Goal: Task Accomplishment & Management: Complete application form

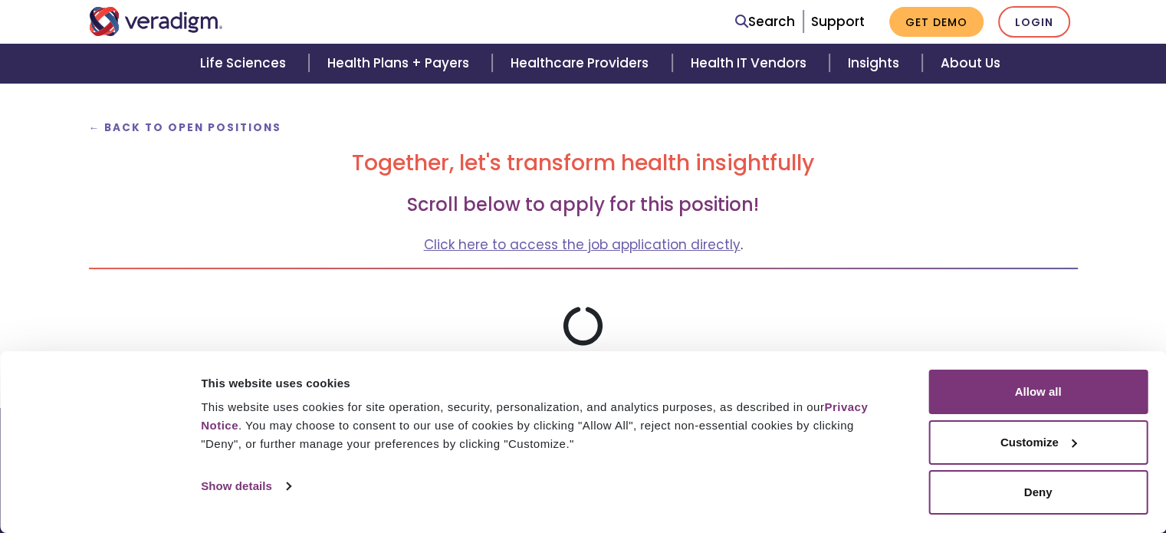
scroll to position [162, 0]
click at [1012, 440] on button "Customize" at bounding box center [1038, 442] width 219 height 44
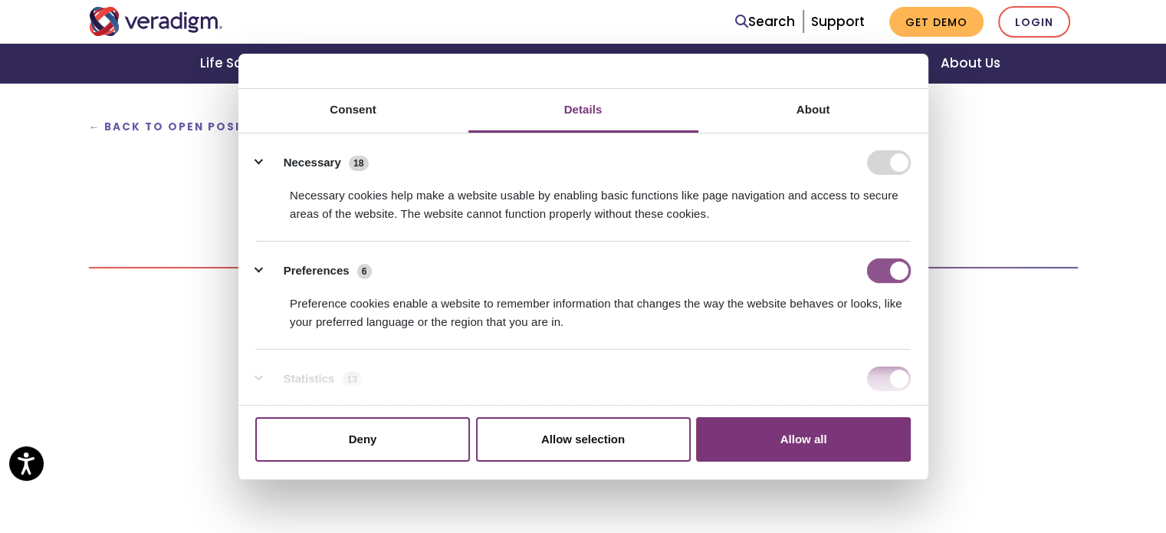
click at [887, 275] on input "Preferences" at bounding box center [889, 270] width 44 height 25
checkbox input "false"
click at [886, 379] on input "Statistics" at bounding box center [889, 379] width 44 height 25
checkbox input "false"
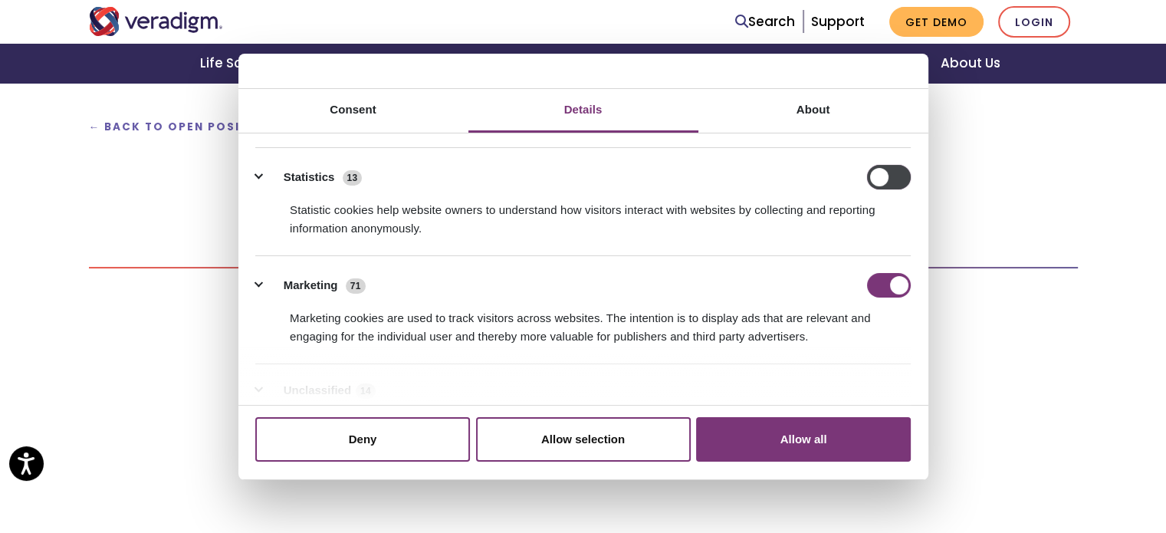
scroll to position [206, 0]
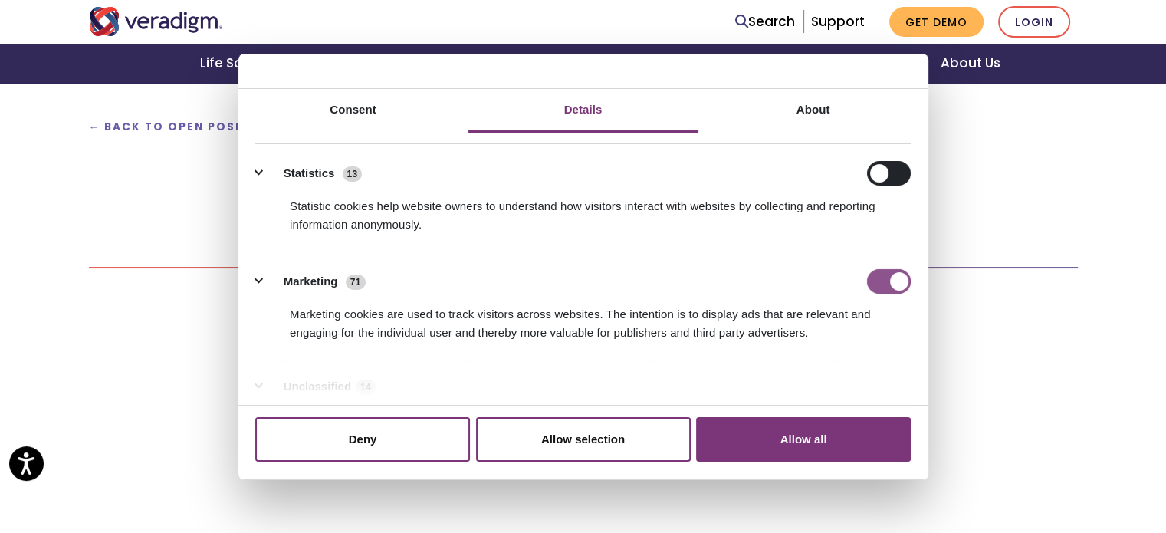
click at [885, 278] on input "Marketing" at bounding box center [889, 281] width 44 height 25
checkbox input "false"
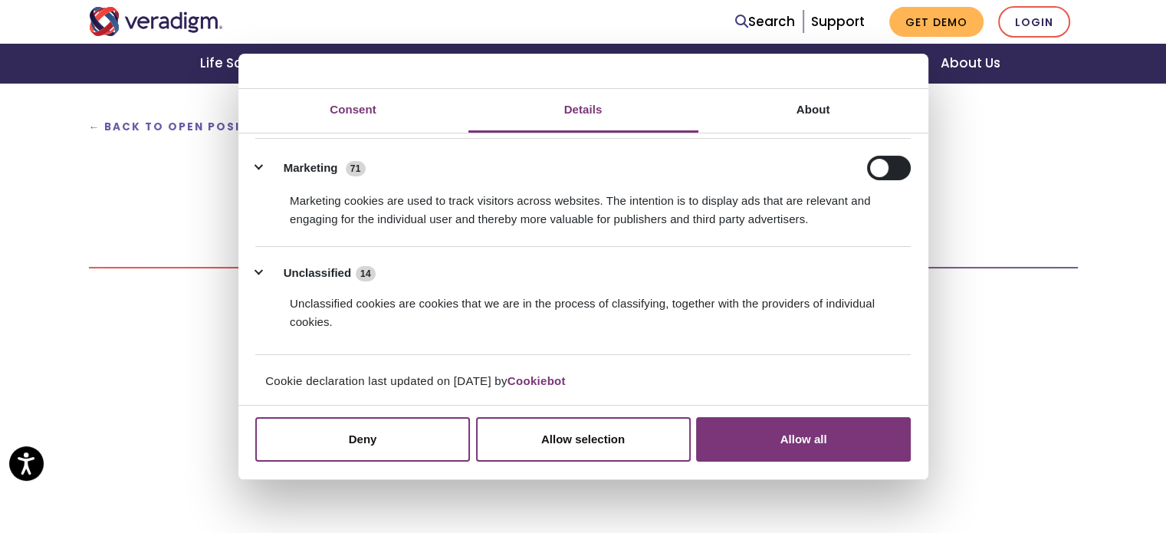
click at [361, 107] on link "Consent" at bounding box center [354, 111] width 230 height 44
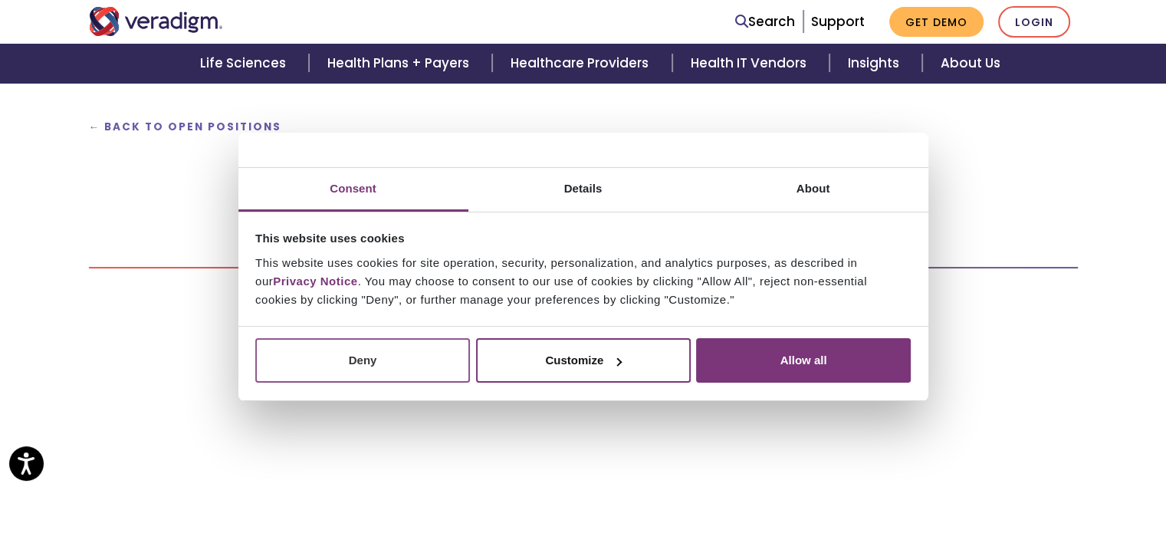
click at [426, 361] on button "Deny" at bounding box center [362, 360] width 215 height 44
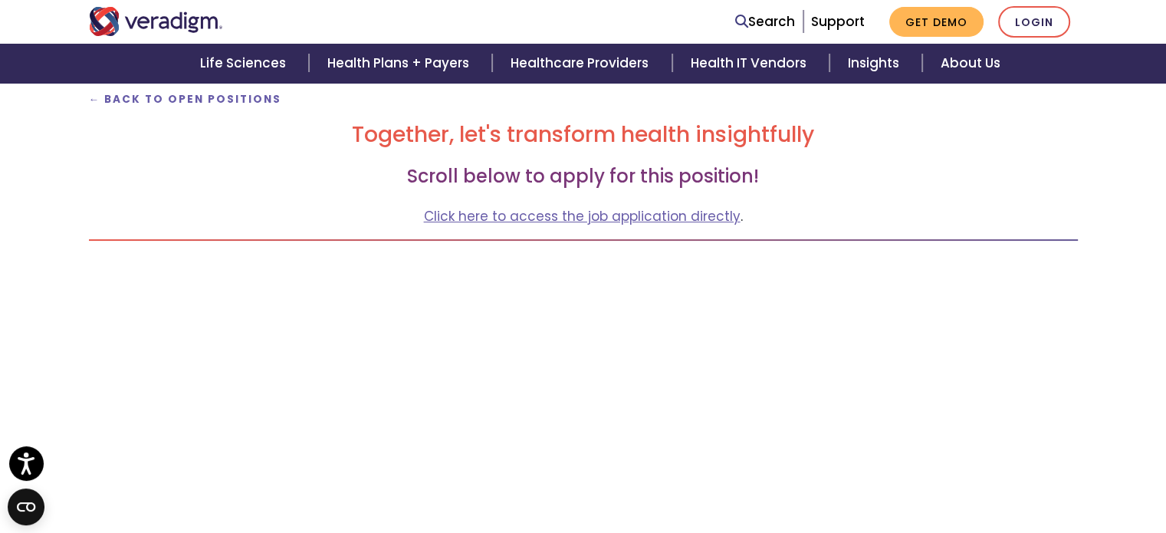
scroll to position [190, 0]
click at [478, 219] on link "Click here to access the job application directly" at bounding box center [582, 215] width 317 height 18
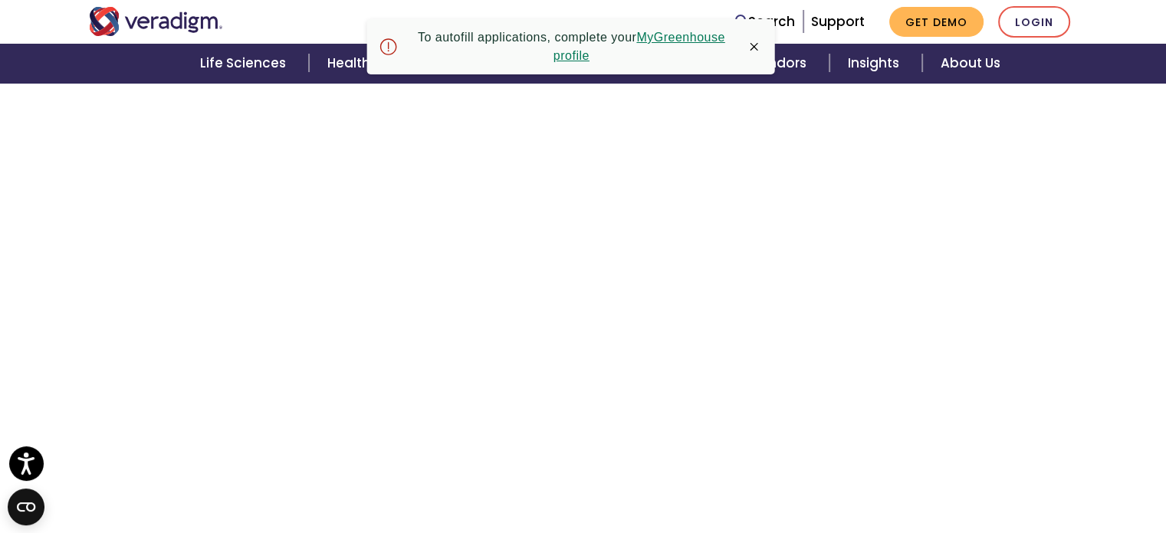
scroll to position [1917, 0]
click at [566, 51] on link "MyGreenhouse profile" at bounding box center [640, 46] width 172 height 31
